Goal: Task Accomplishment & Management: Manage account settings

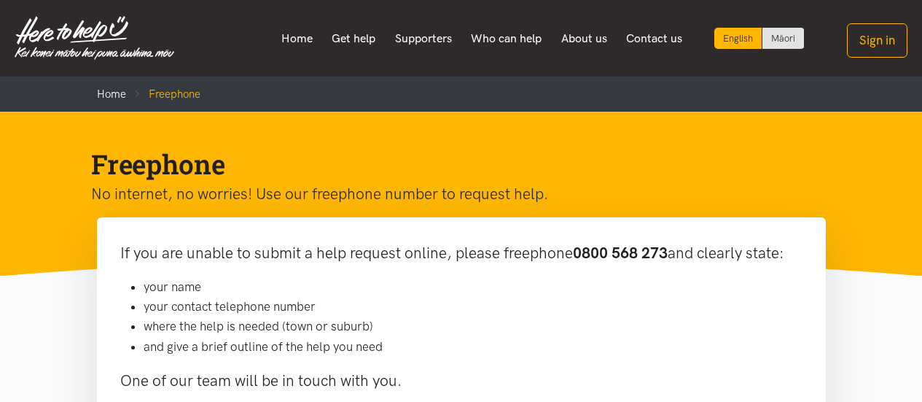
click at [881, 39] on button "Sign in" at bounding box center [877, 40] width 61 height 34
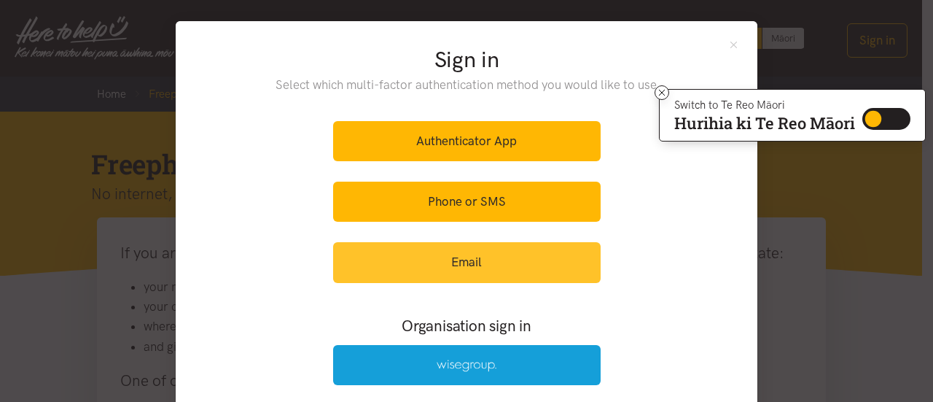
click at [484, 268] on link "Email" at bounding box center [467, 262] width 268 height 40
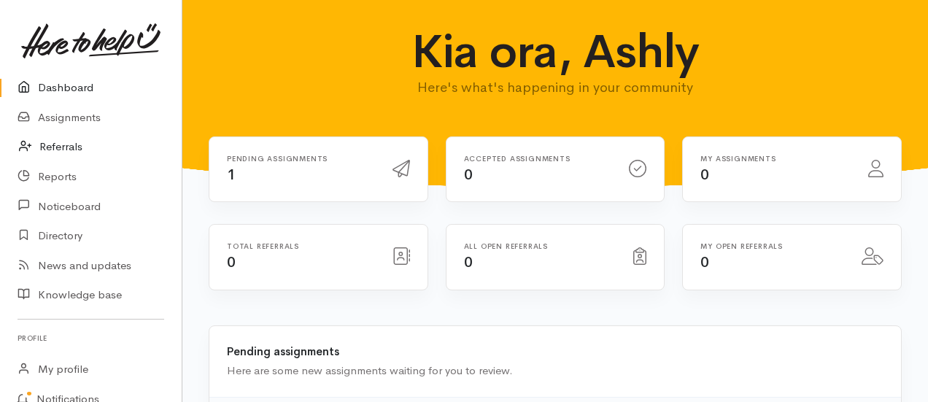
click at [71, 148] on link "Referrals" at bounding box center [91, 147] width 182 height 30
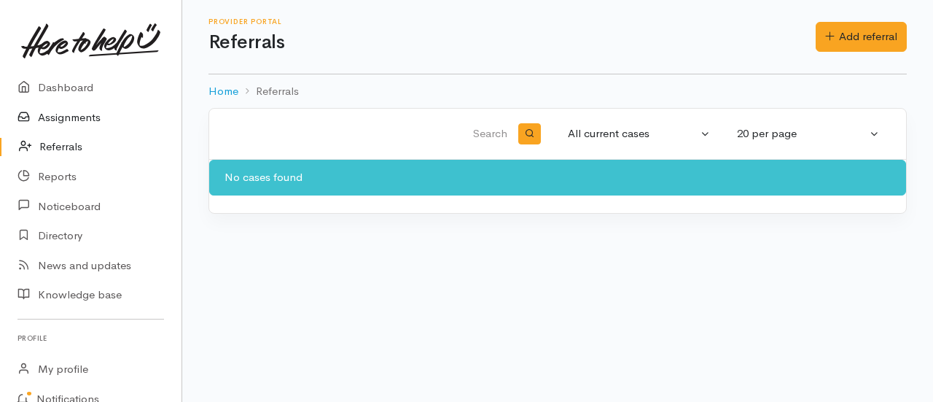
click at [66, 118] on link "Assignments" at bounding box center [91, 118] width 182 height 30
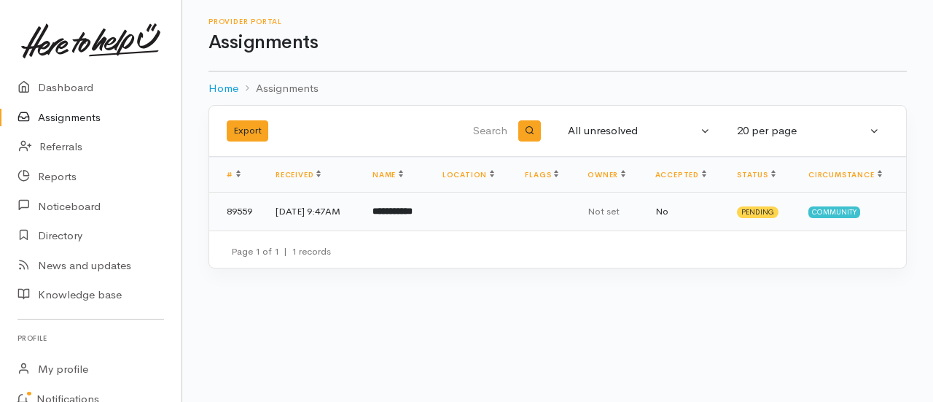
click at [413, 208] on b "**********" at bounding box center [393, 210] width 40 height 9
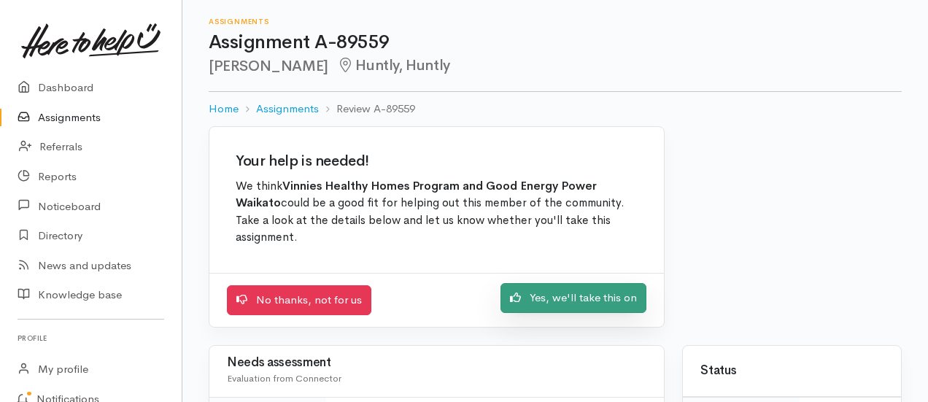
click at [566, 294] on link "Yes, we'll take this on" at bounding box center [573, 298] width 146 height 30
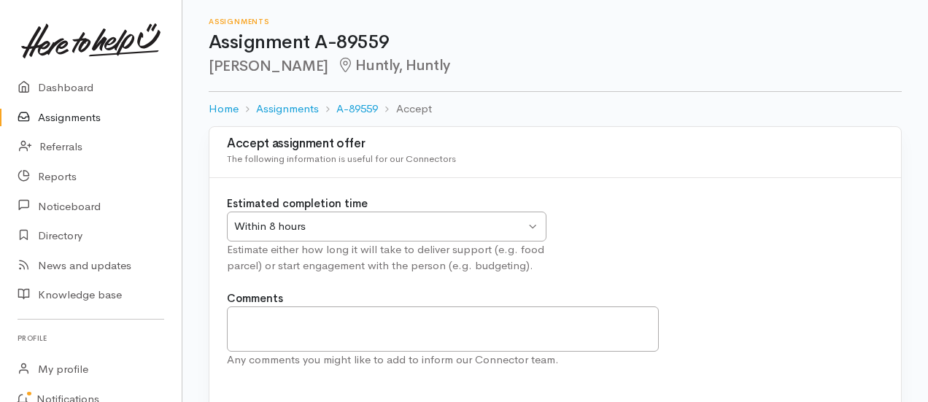
click at [529, 226] on div "Within 8 hours Within 8 hours" at bounding box center [386, 226] width 319 height 30
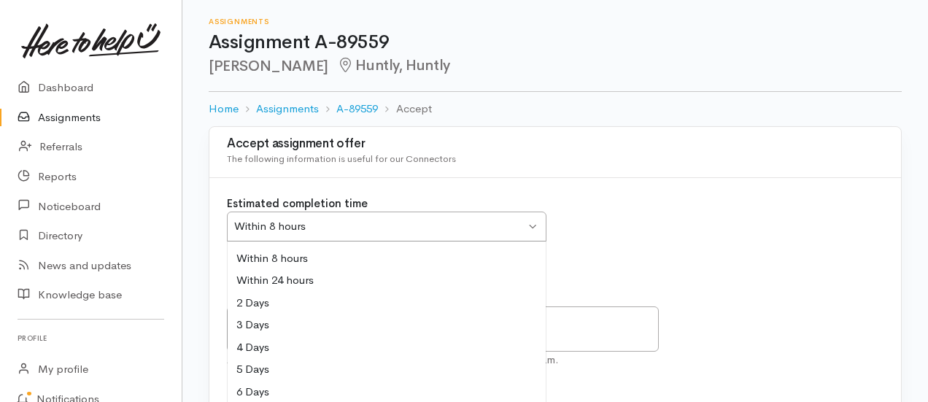
scroll to position [69, 0]
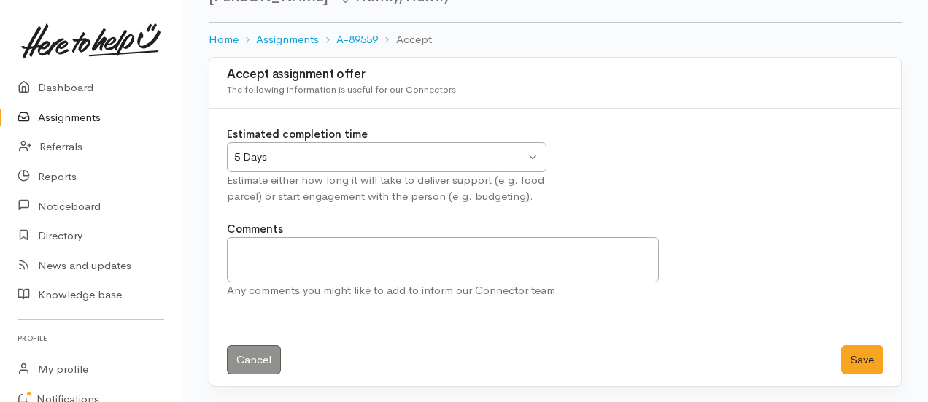
click at [637, 167] on div "Estimated completion time 5 Days 5 Days Within 8 hours Within 24 hours 2 Days 3…" at bounding box center [555, 173] width 674 height 95
click at [863, 362] on button "Save" at bounding box center [862, 360] width 42 height 30
